Goal: Task Accomplishment & Management: Manage account settings

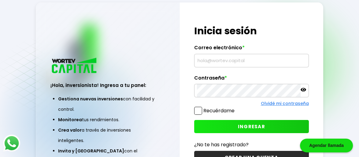
type input "[EMAIL_ADDRESS][DOMAIN_NAME]"
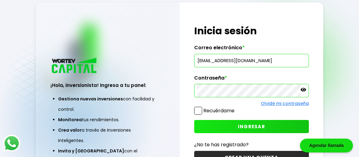
click at [305, 89] on icon at bounding box center [304, 90] width 6 height 4
click at [238, 124] on button "INGRESAR" at bounding box center [251, 126] width 115 height 13
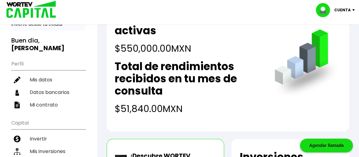
scroll to position [42, 0]
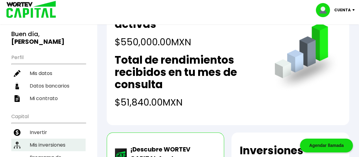
click at [56, 139] on li "Mis inversiones" at bounding box center [48, 145] width 74 height 13
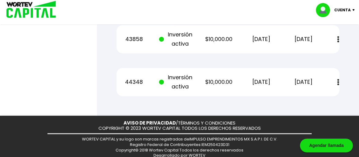
scroll to position [536, 0]
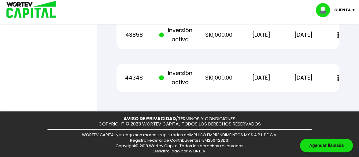
click at [338, 77] on img at bounding box center [338, 78] width 2 height 6
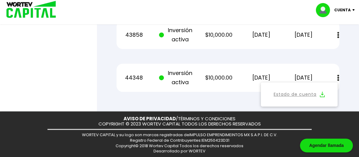
click at [338, 79] on img at bounding box center [338, 78] width 2 height 6
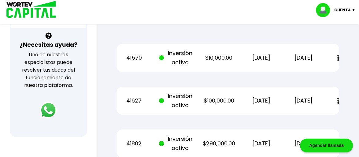
scroll to position [217, 0]
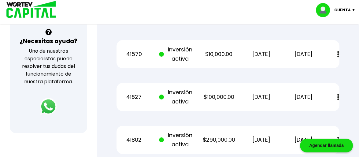
click at [353, 9] on img at bounding box center [355, 10] width 8 height 2
click at [340, 41] on li "Cerrar sesión" at bounding box center [336, 41] width 49 height 13
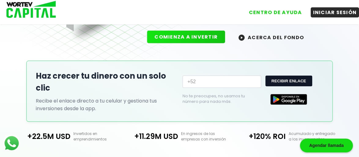
scroll to position [217, 0]
